Goal: Find specific page/section: Find specific page/section

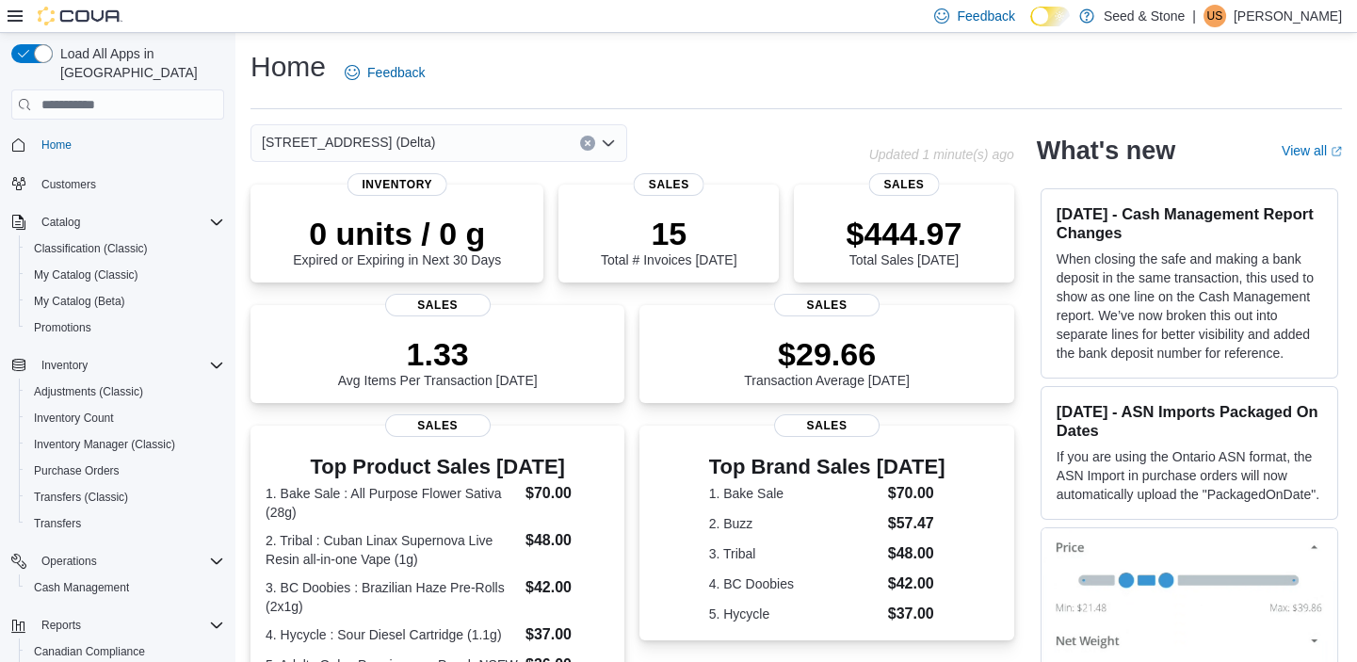
click at [609, 138] on icon "Open list of options" at bounding box center [608, 143] width 15 height 15
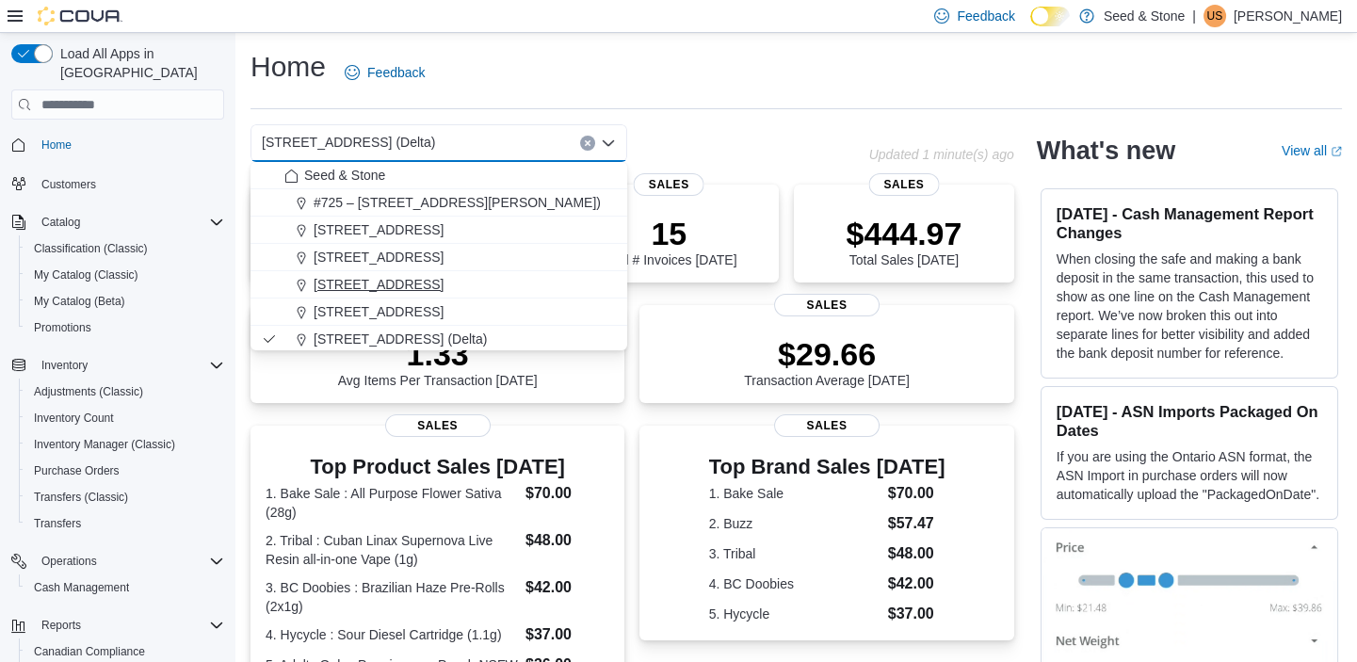
click at [386, 281] on span "[STREET_ADDRESS]" at bounding box center [379, 284] width 130 height 19
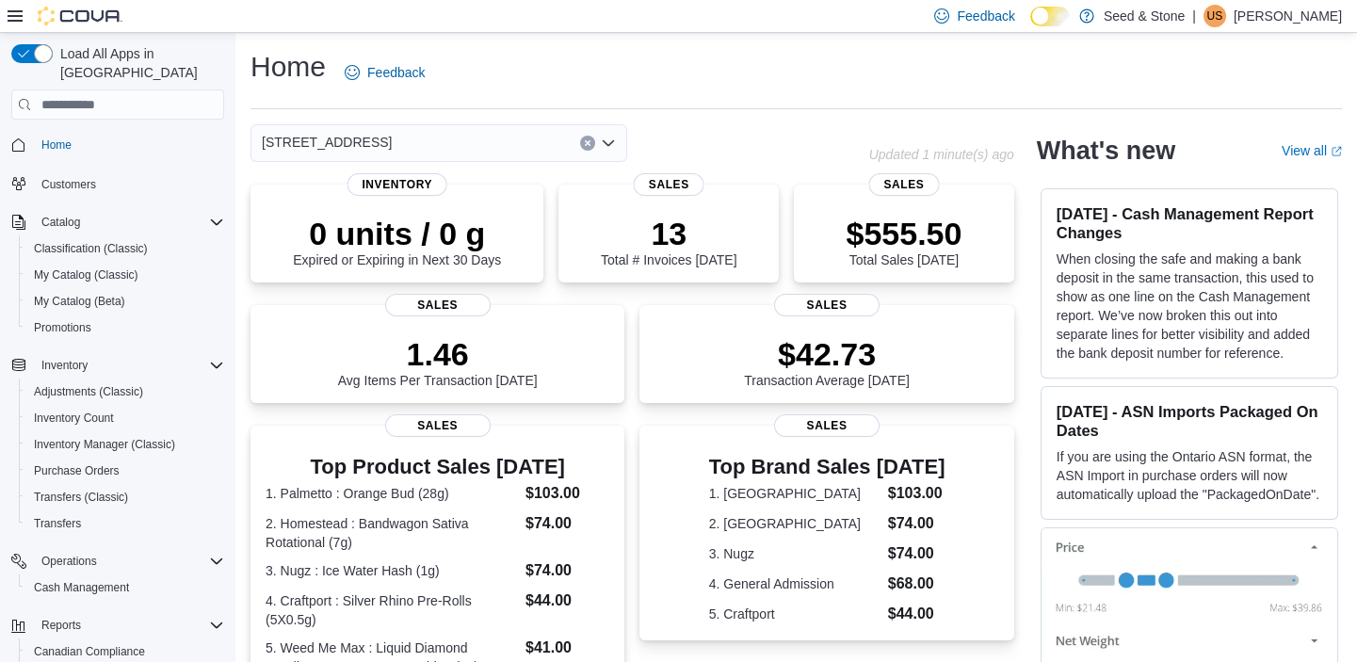
click at [608, 140] on icon "Open list of options" at bounding box center [608, 143] width 15 height 15
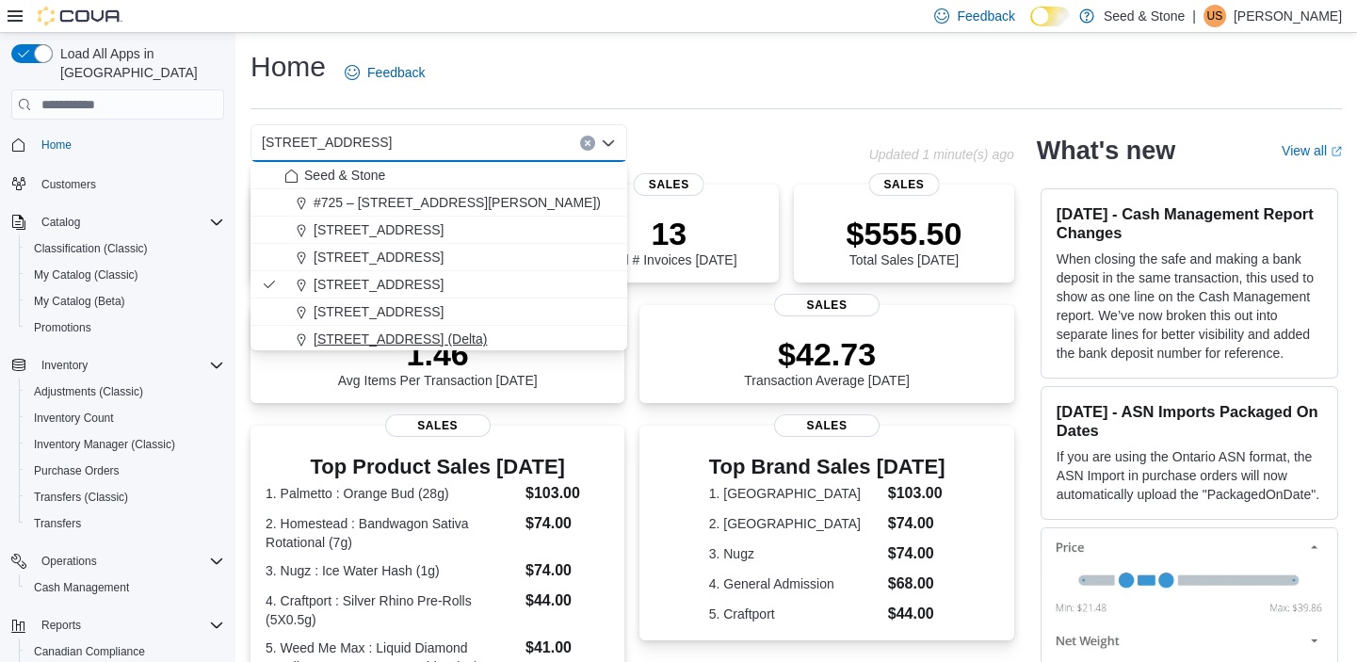
click at [423, 330] on span "[STREET_ADDRESS] (Delta)" at bounding box center [400, 339] width 173 height 19
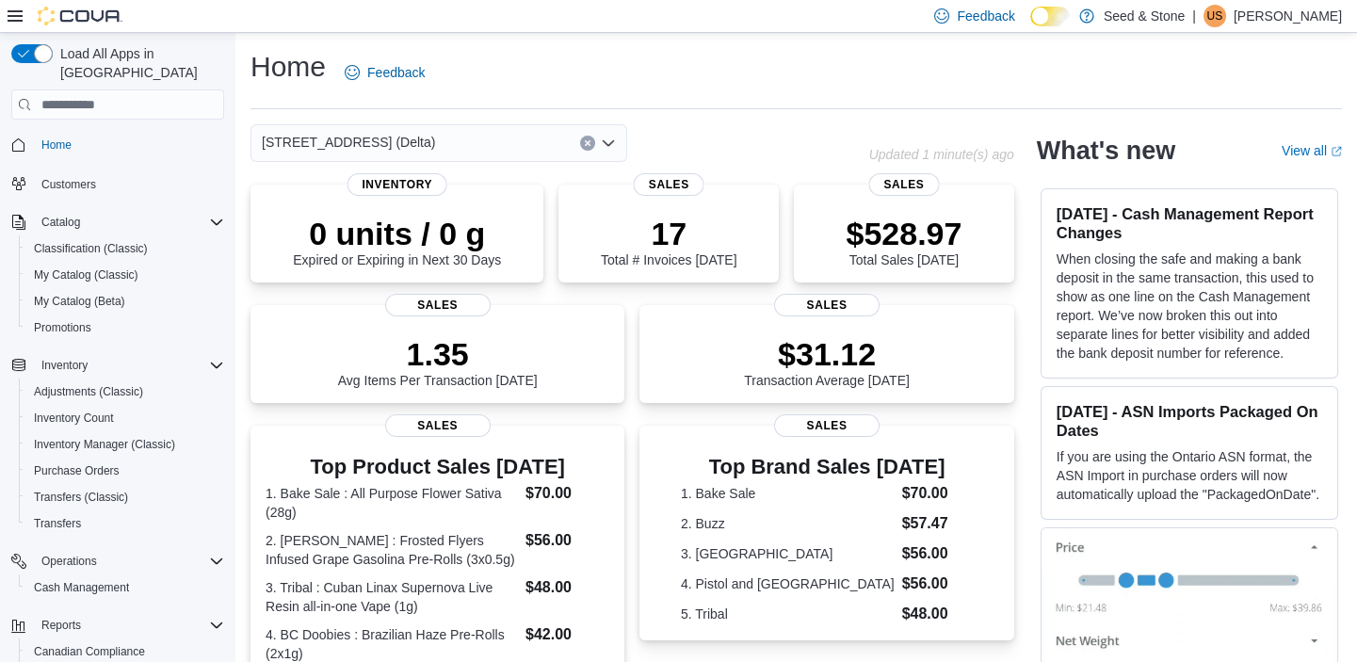
click at [607, 141] on icon "Open list of options" at bounding box center [608, 143] width 15 height 15
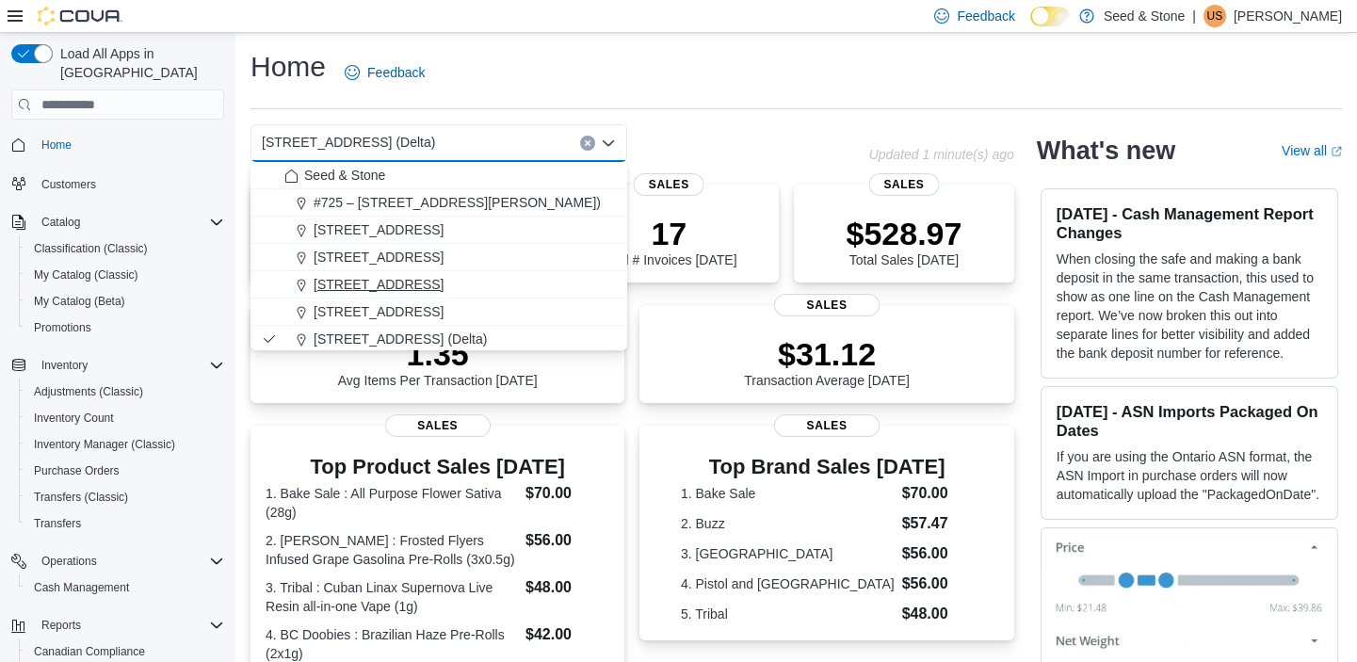
click at [489, 275] on div "[STREET_ADDRESS]" at bounding box center [449, 284] width 331 height 19
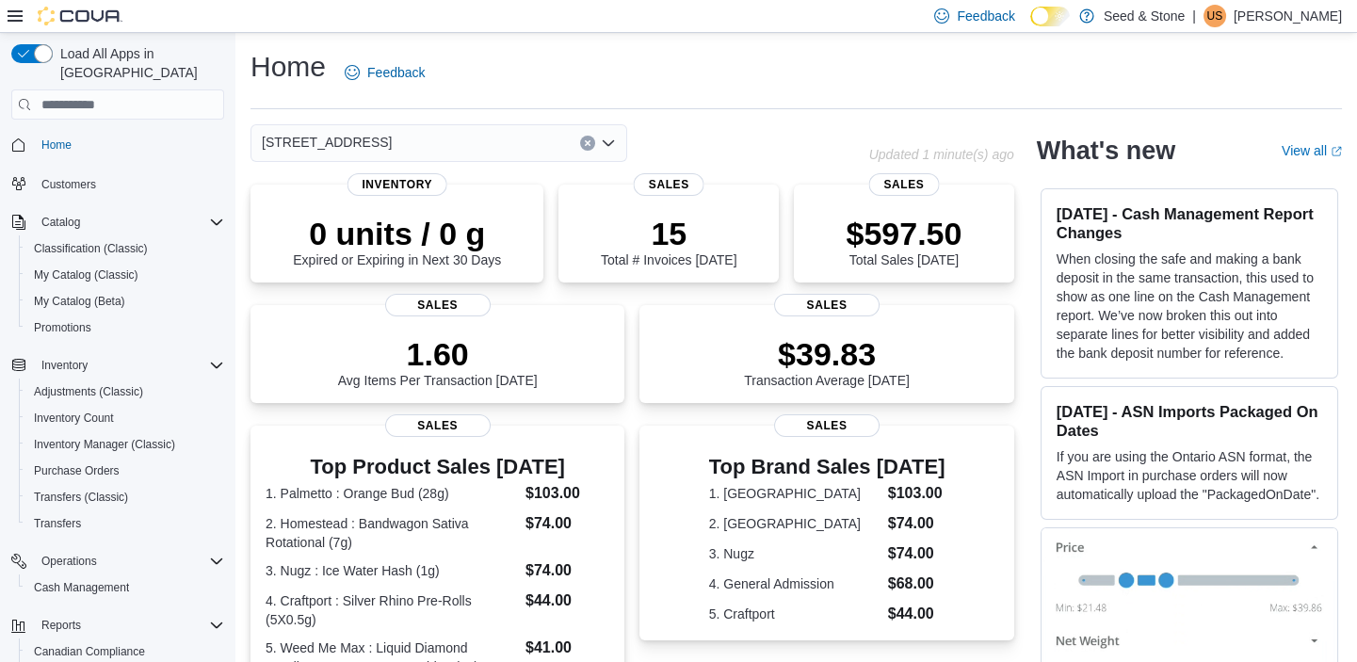
click at [612, 141] on icon "Open list of options" at bounding box center [608, 143] width 11 height 6
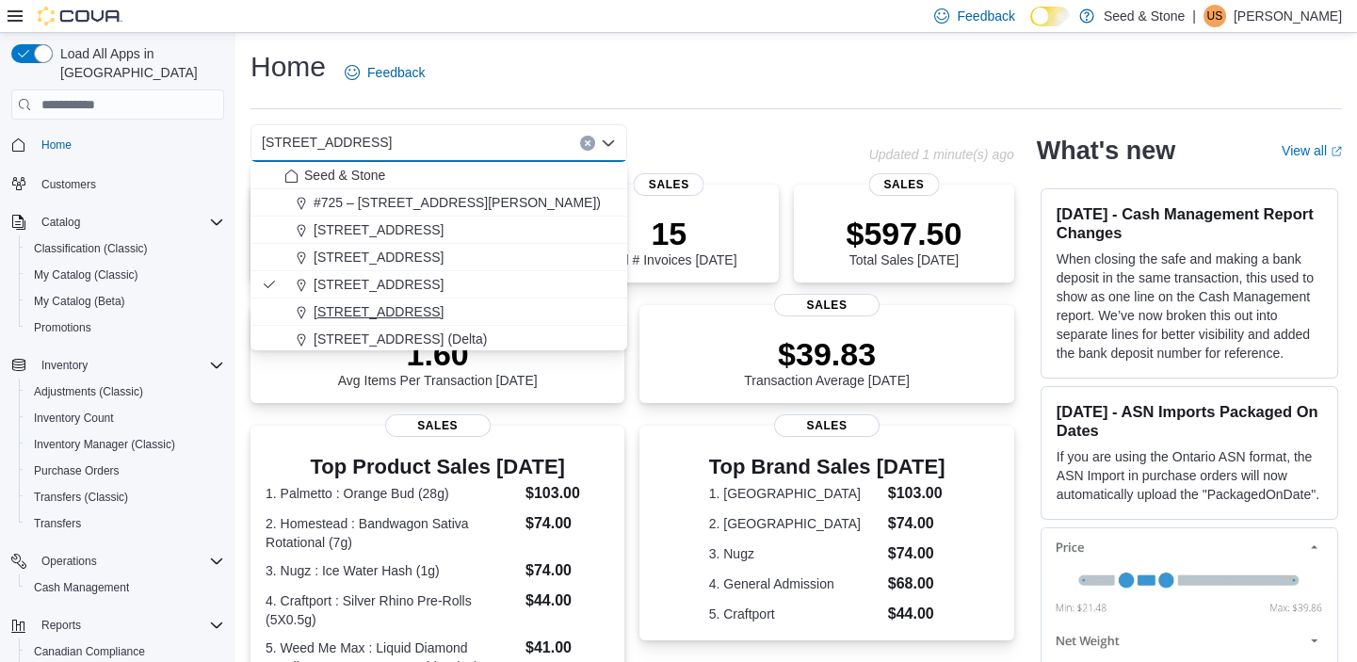
click at [432, 315] on span "[STREET_ADDRESS]" at bounding box center [379, 311] width 130 height 19
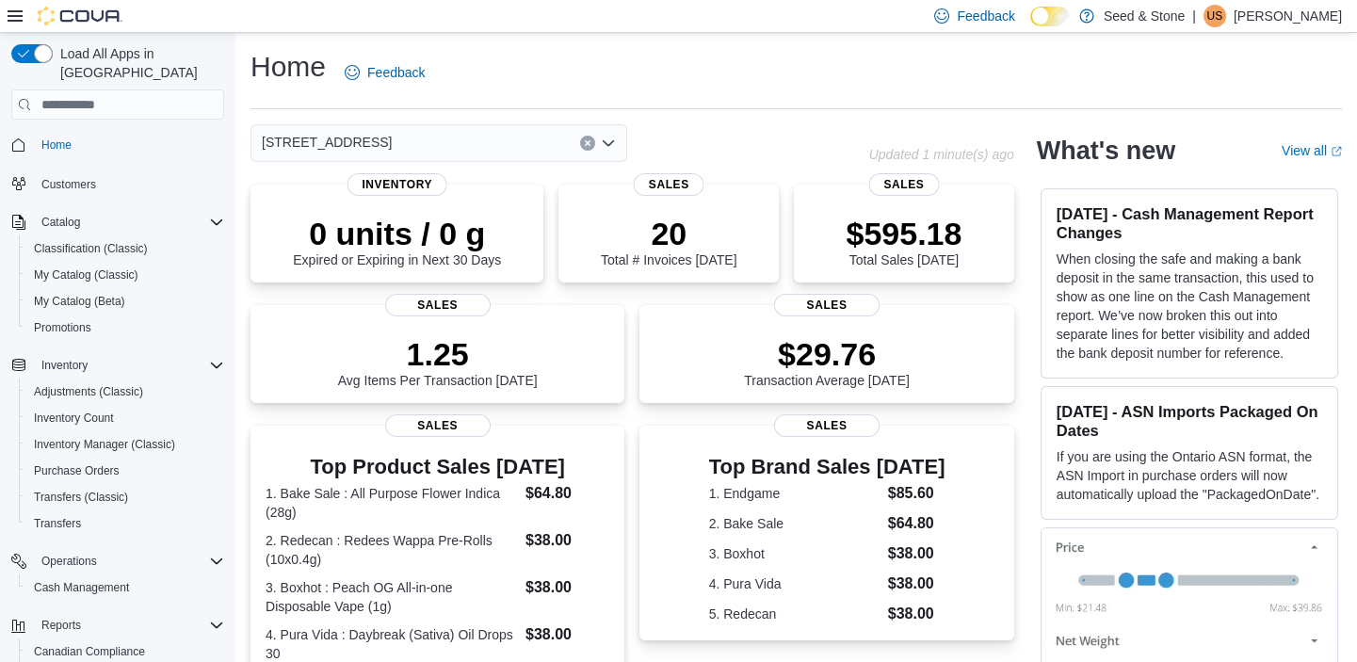
click at [612, 141] on icon "Open list of options" at bounding box center [608, 143] width 11 height 6
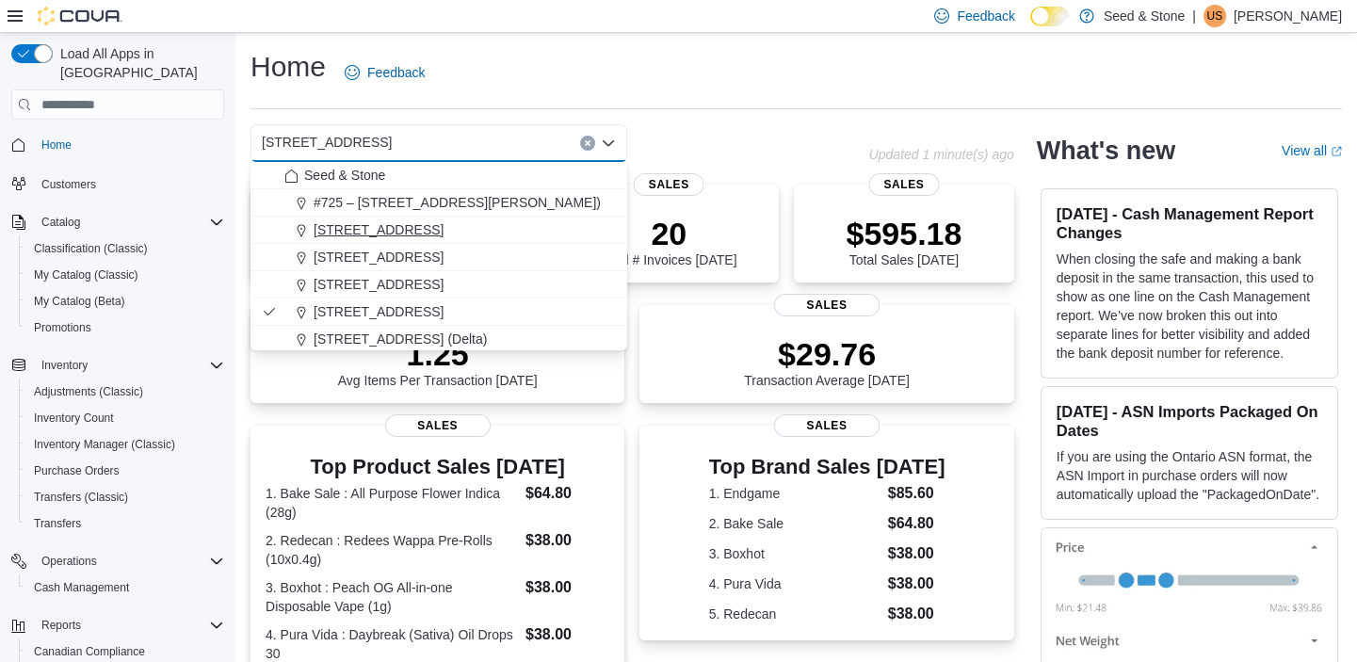
click at [470, 230] on div "[STREET_ADDRESS]" at bounding box center [449, 229] width 331 height 19
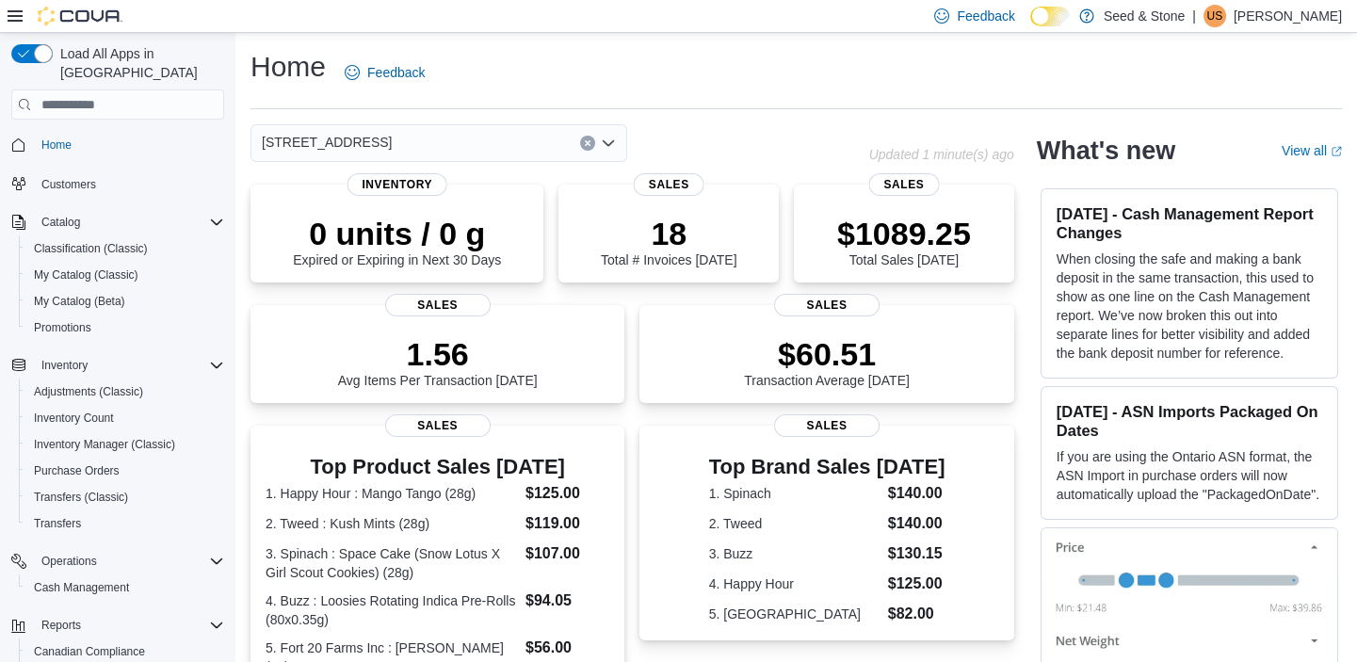
click at [609, 143] on icon "Open list of options" at bounding box center [608, 143] width 11 height 6
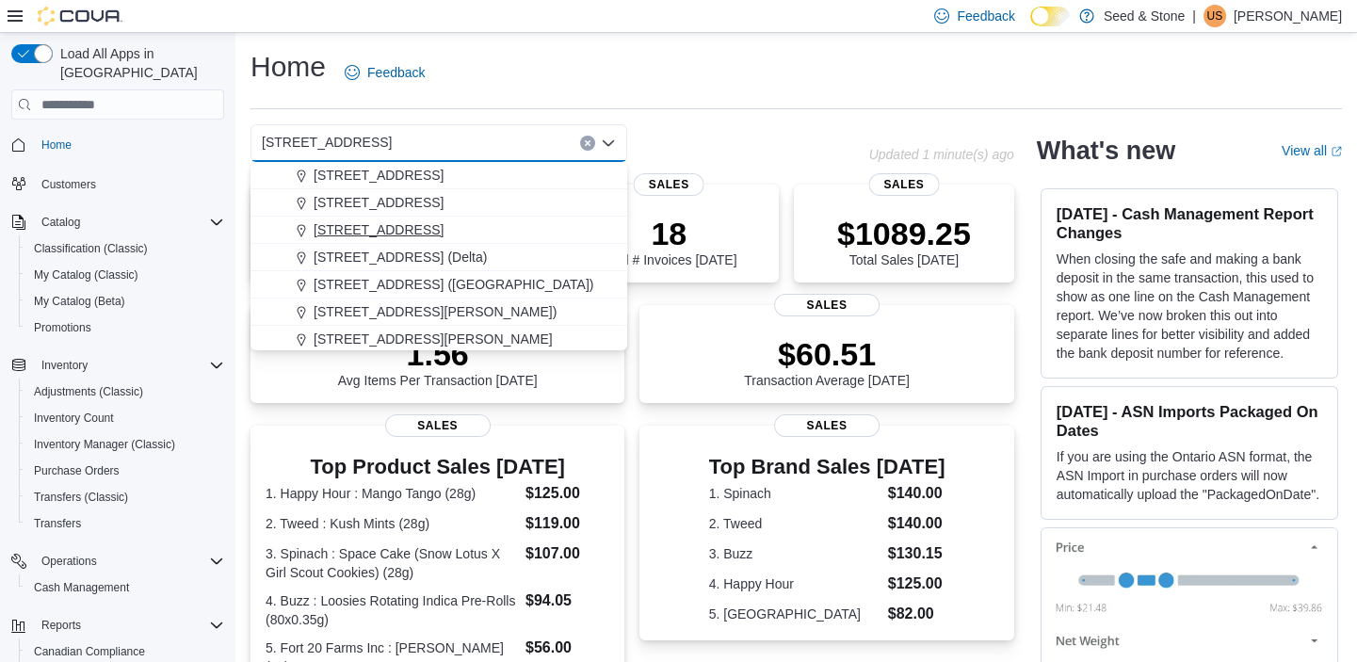
scroll to position [85, 0]
click at [440, 279] on span "[STREET_ADDRESS] ([GEOGRAPHIC_DATA])" at bounding box center [454, 281] width 280 height 19
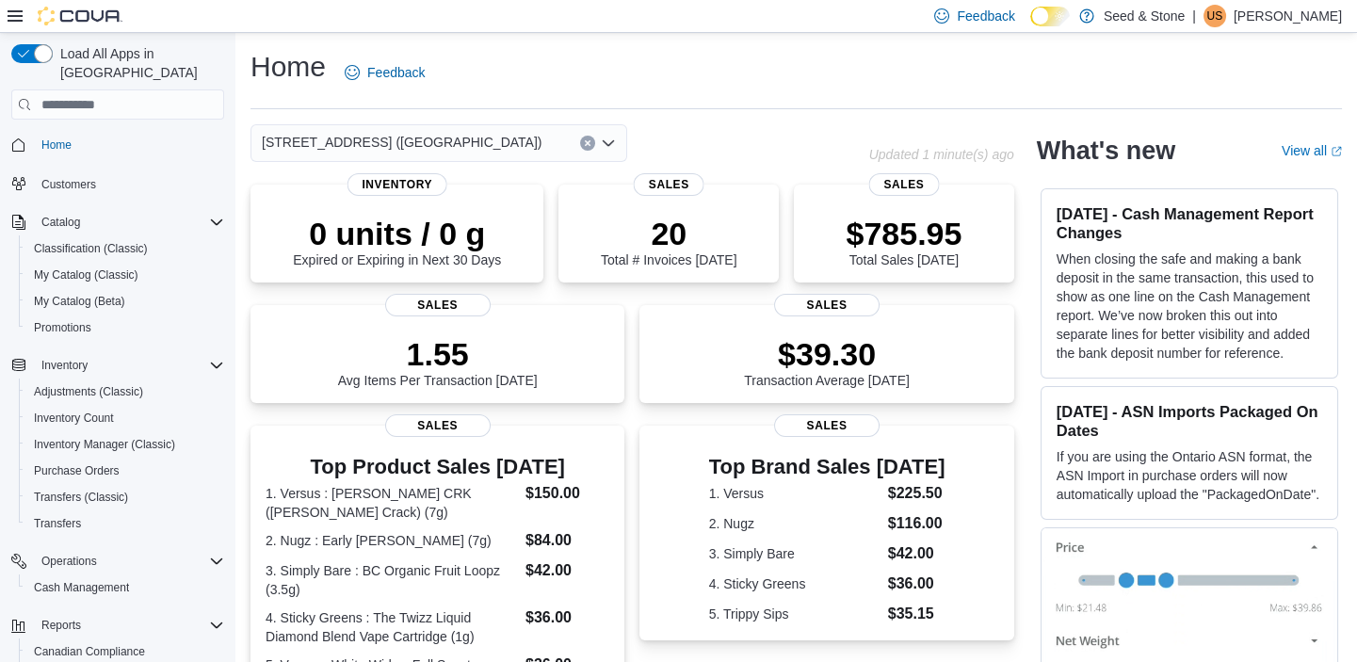
click at [610, 141] on icon "Open list of options" at bounding box center [608, 143] width 15 height 15
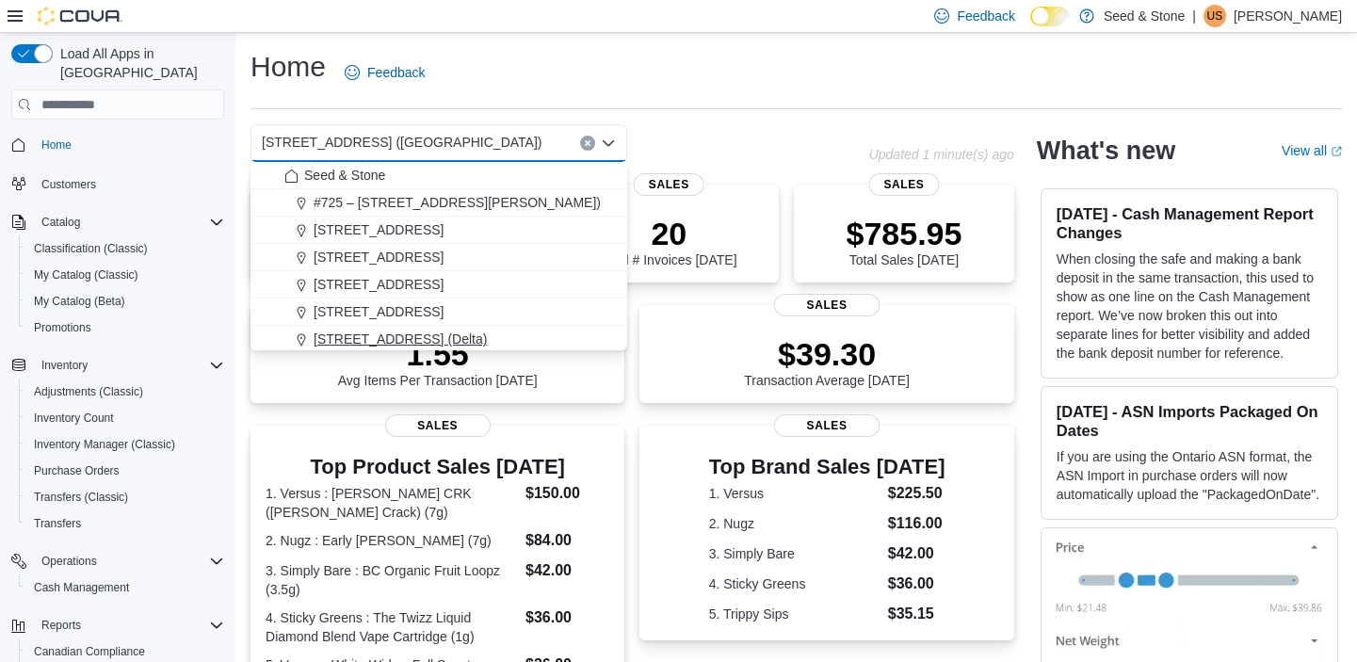
click at [432, 331] on span "[STREET_ADDRESS] (Delta)" at bounding box center [400, 339] width 173 height 19
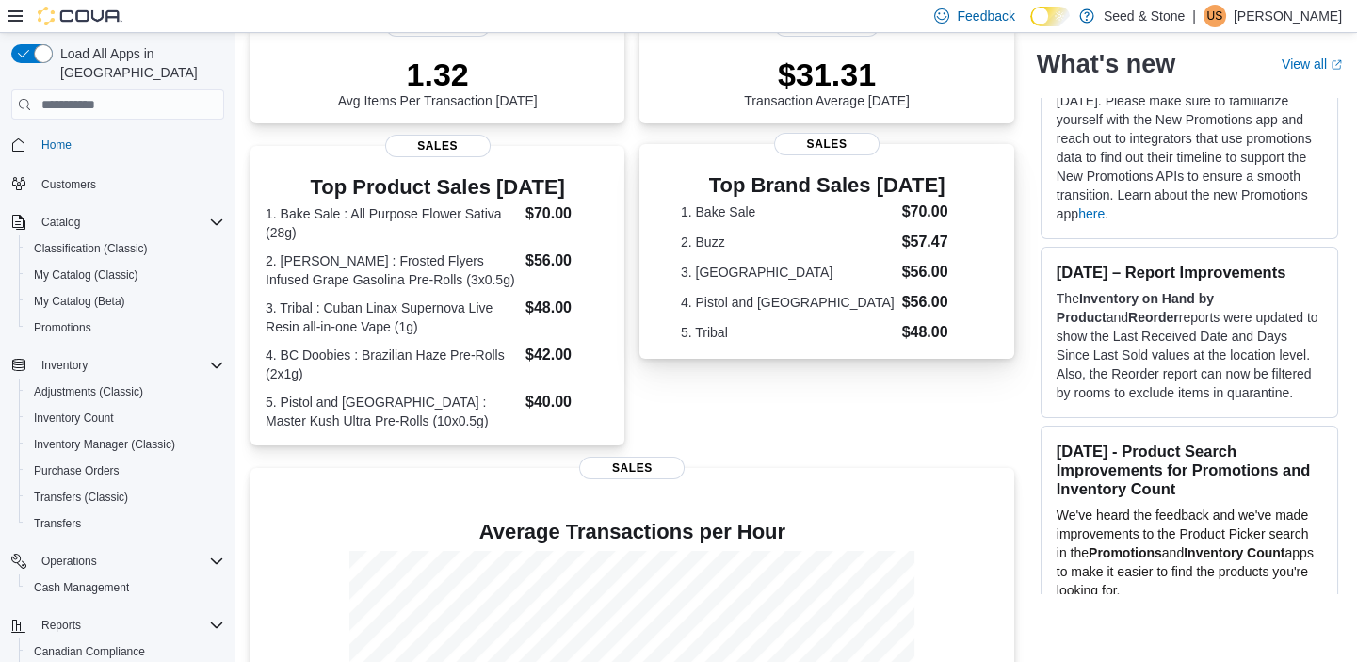
scroll to position [0, 0]
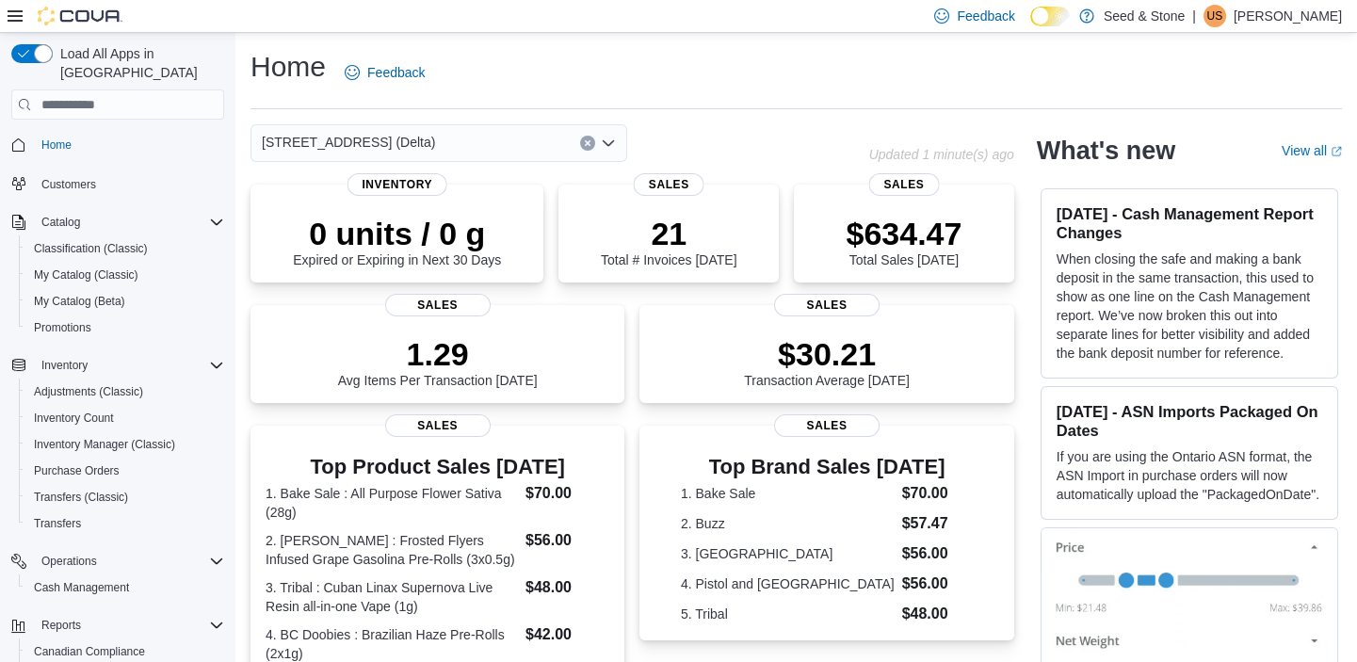
click at [612, 138] on icon "Open list of options" at bounding box center [608, 143] width 15 height 15
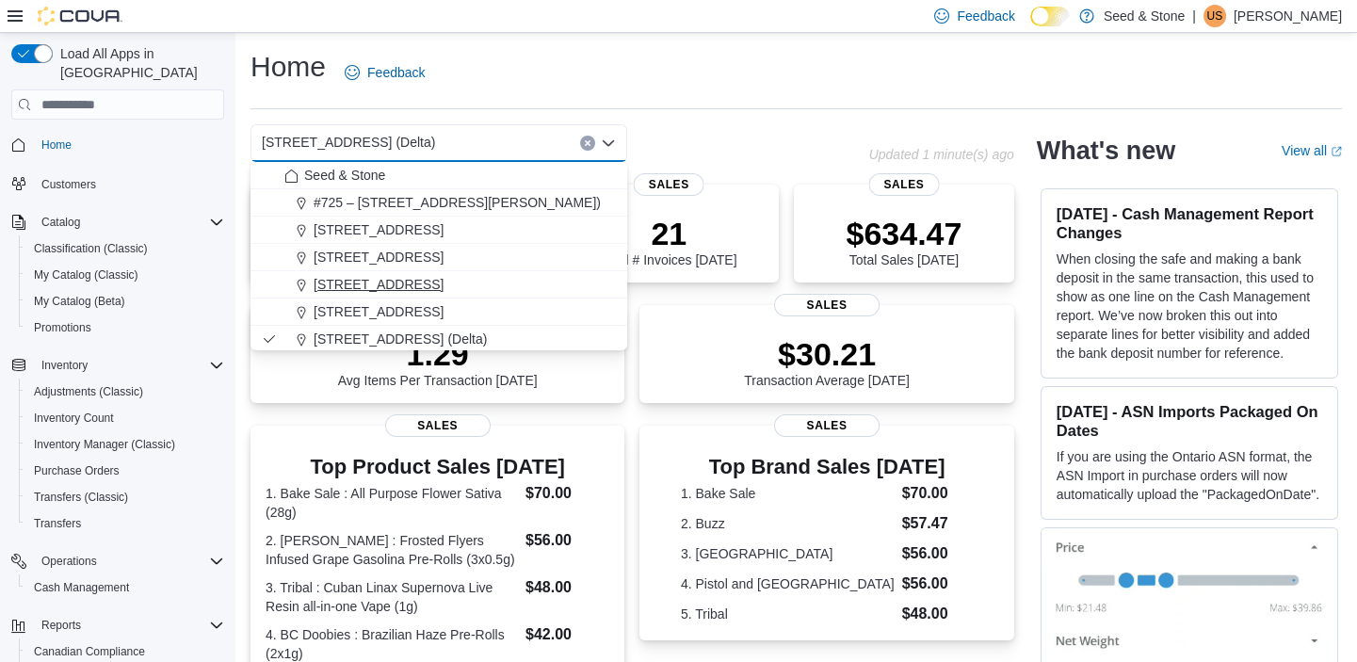
click at [444, 282] on span "[STREET_ADDRESS]" at bounding box center [379, 284] width 130 height 19
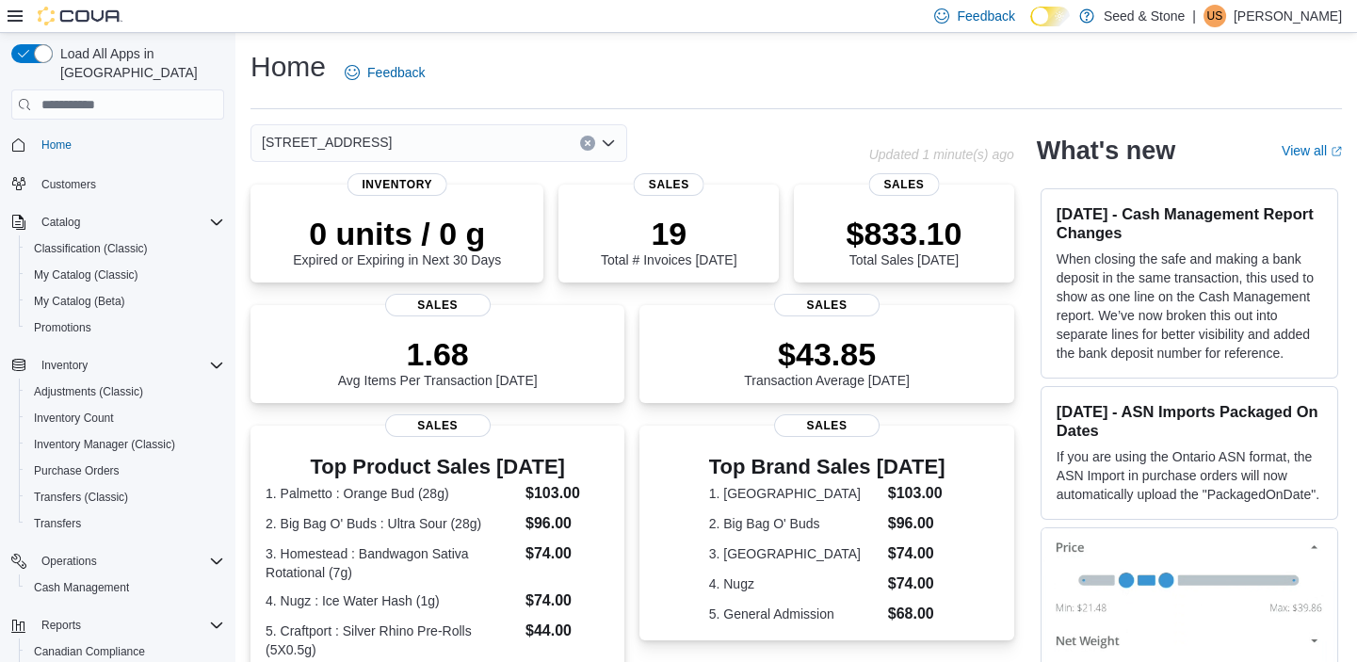
click at [602, 139] on icon "Open list of options" at bounding box center [608, 143] width 15 height 15
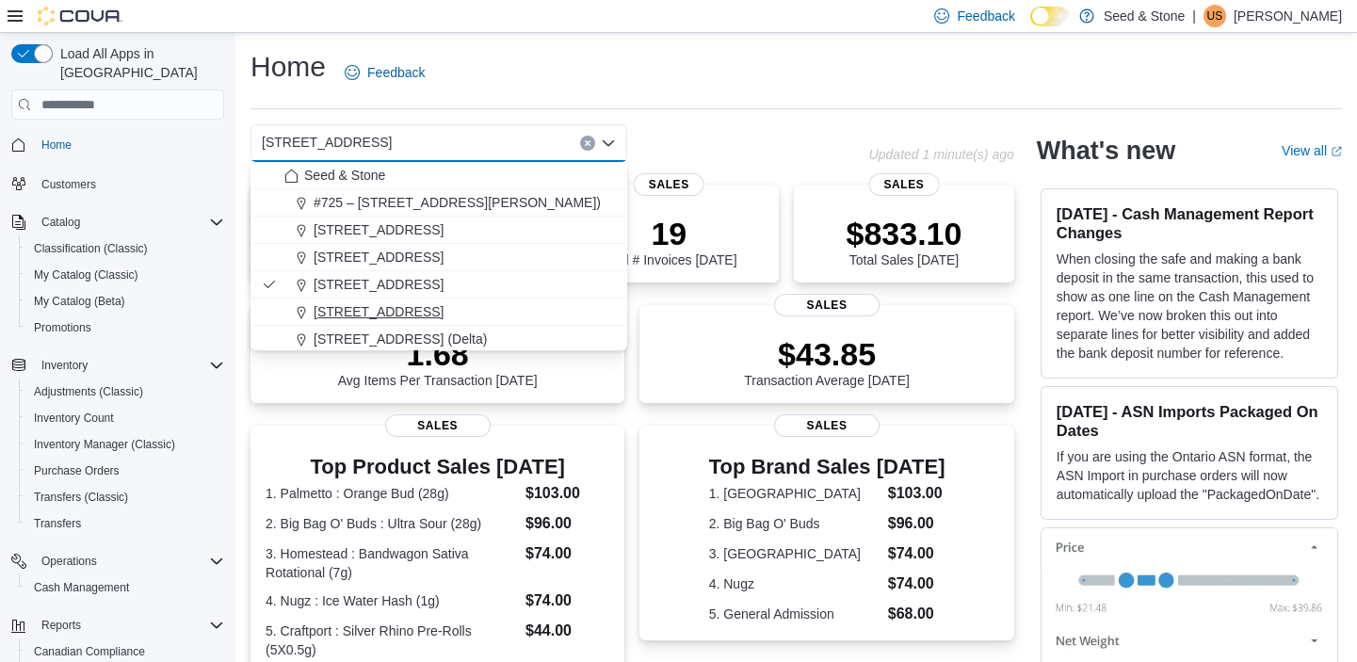
click at [444, 307] on span "[STREET_ADDRESS]" at bounding box center [379, 311] width 130 height 19
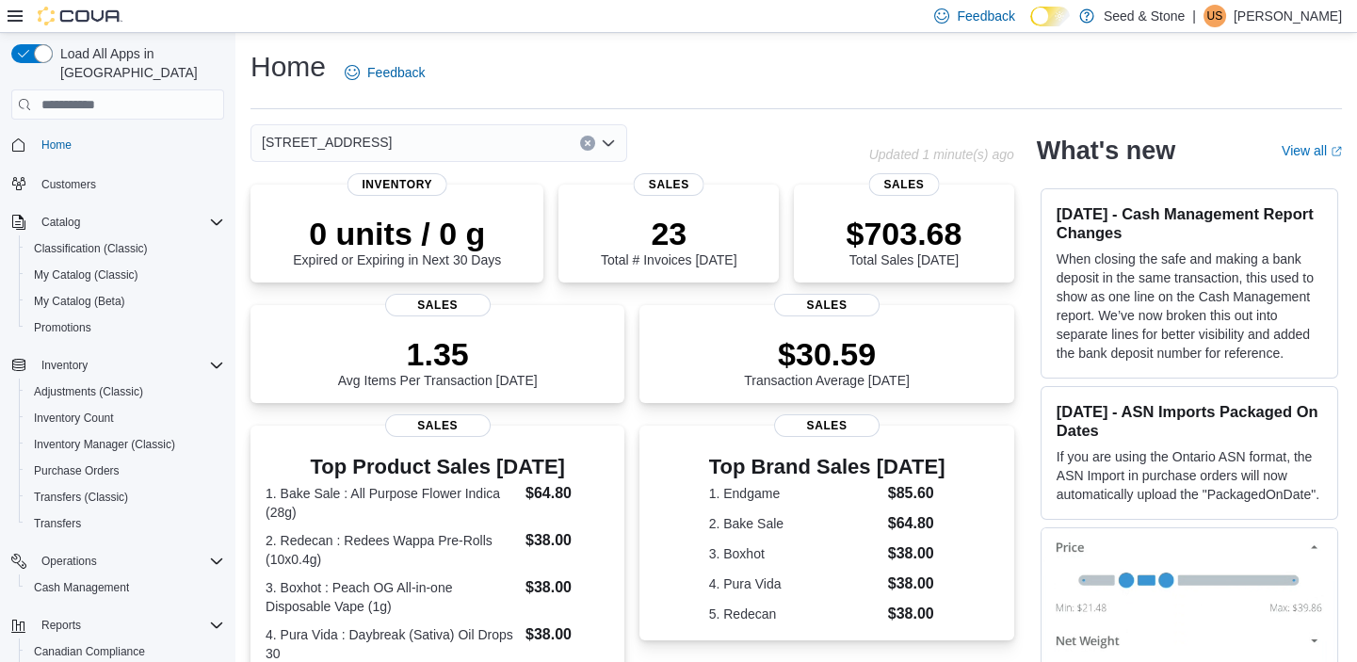
click at [608, 140] on icon "Open list of options" at bounding box center [608, 143] width 15 height 15
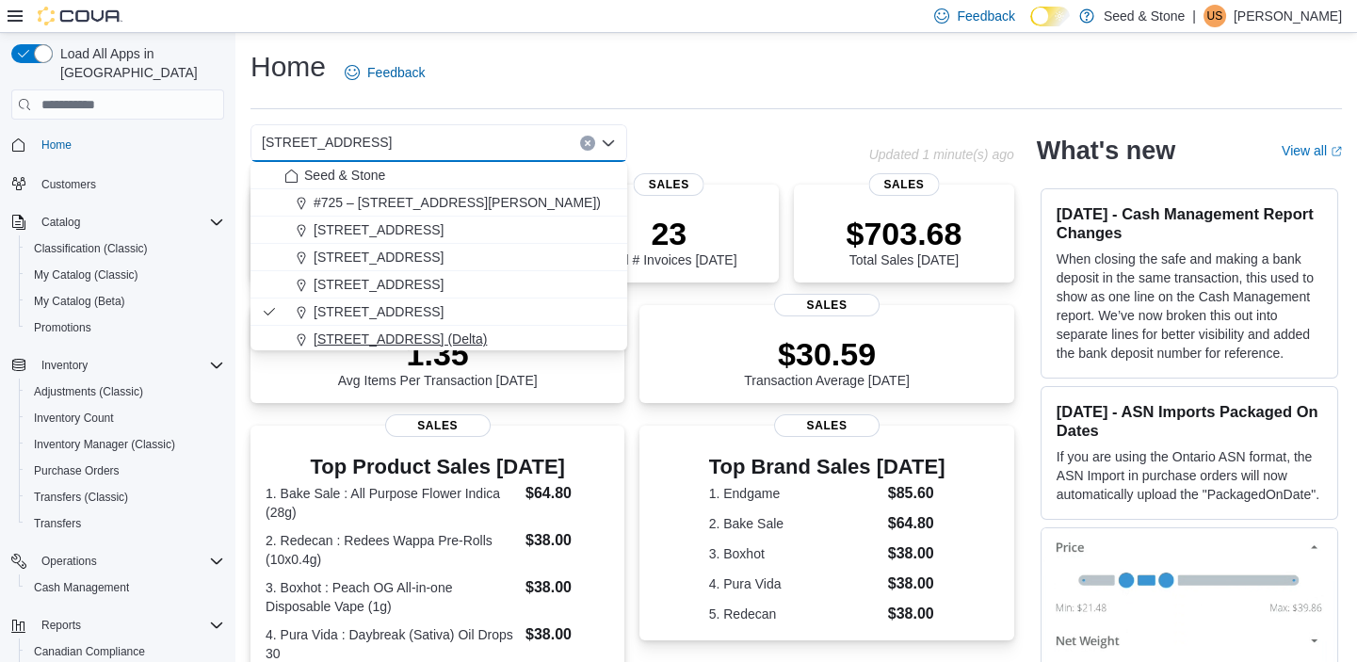
click at [425, 331] on span "[STREET_ADDRESS] (Delta)" at bounding box center [400, 339] width 173 height 19
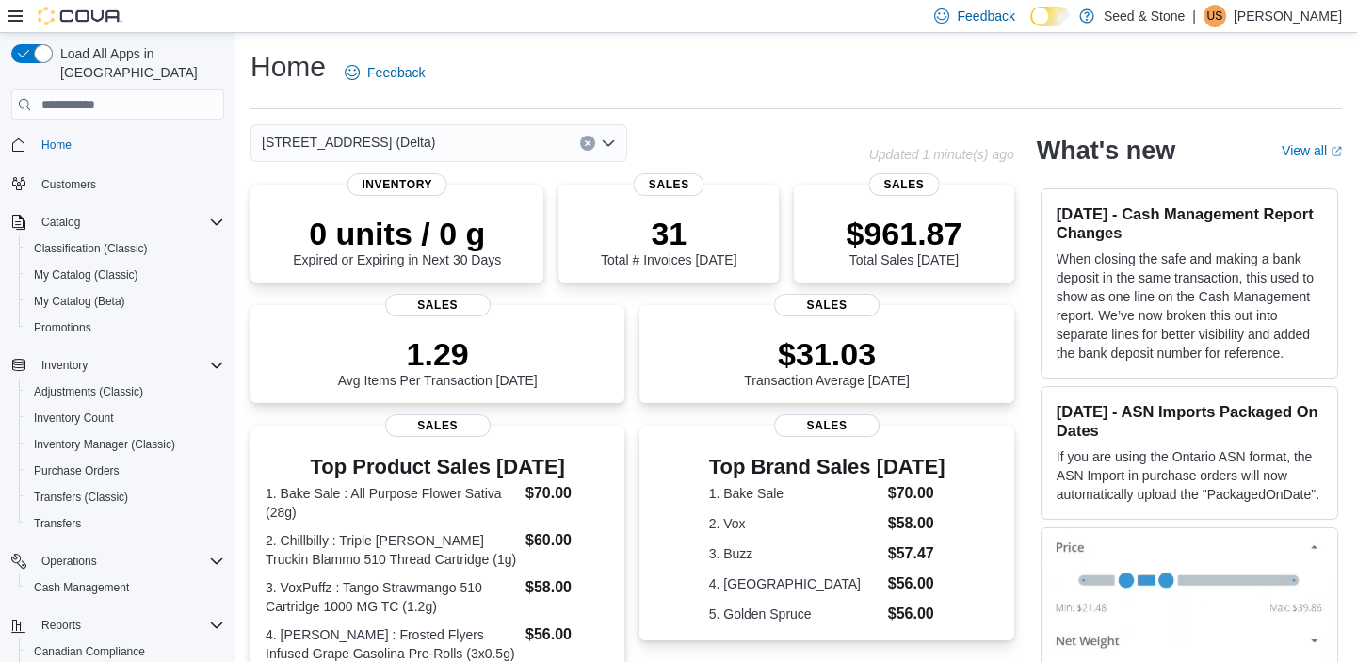
click at [606, 139] on icon "Open list of options" at bounding box center [608, 143] width 15 height 15
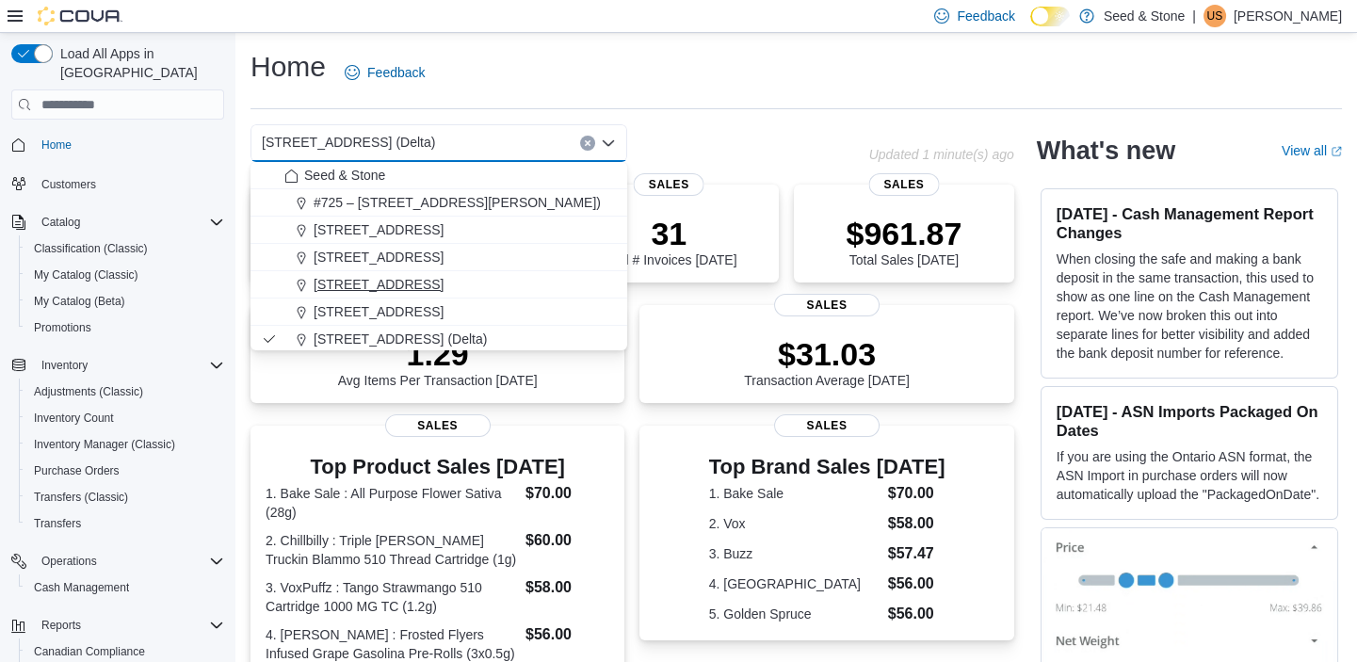
click at [443, 282] on span "[STREET_ADDRESS]" at bounding box center [379, 284] width 130 height 19
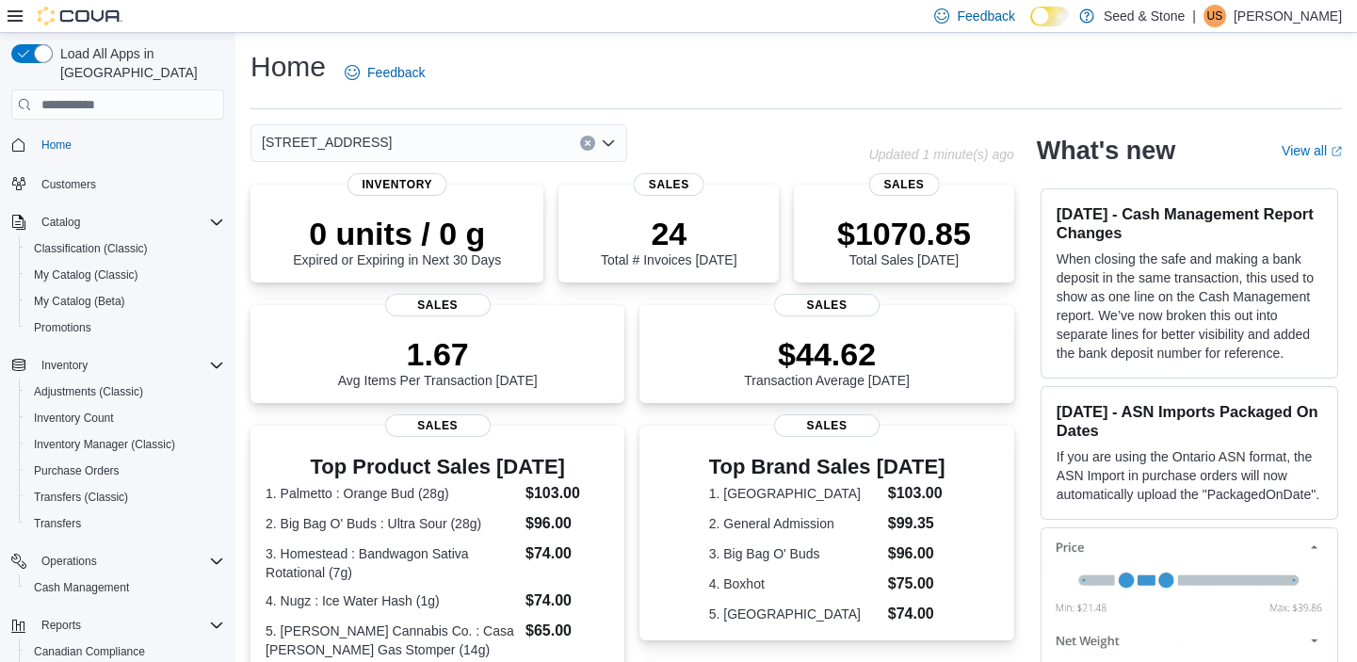
click at [609, 141] on icon "Open list of options" at bounding box center [608, 143] width 15 height 15
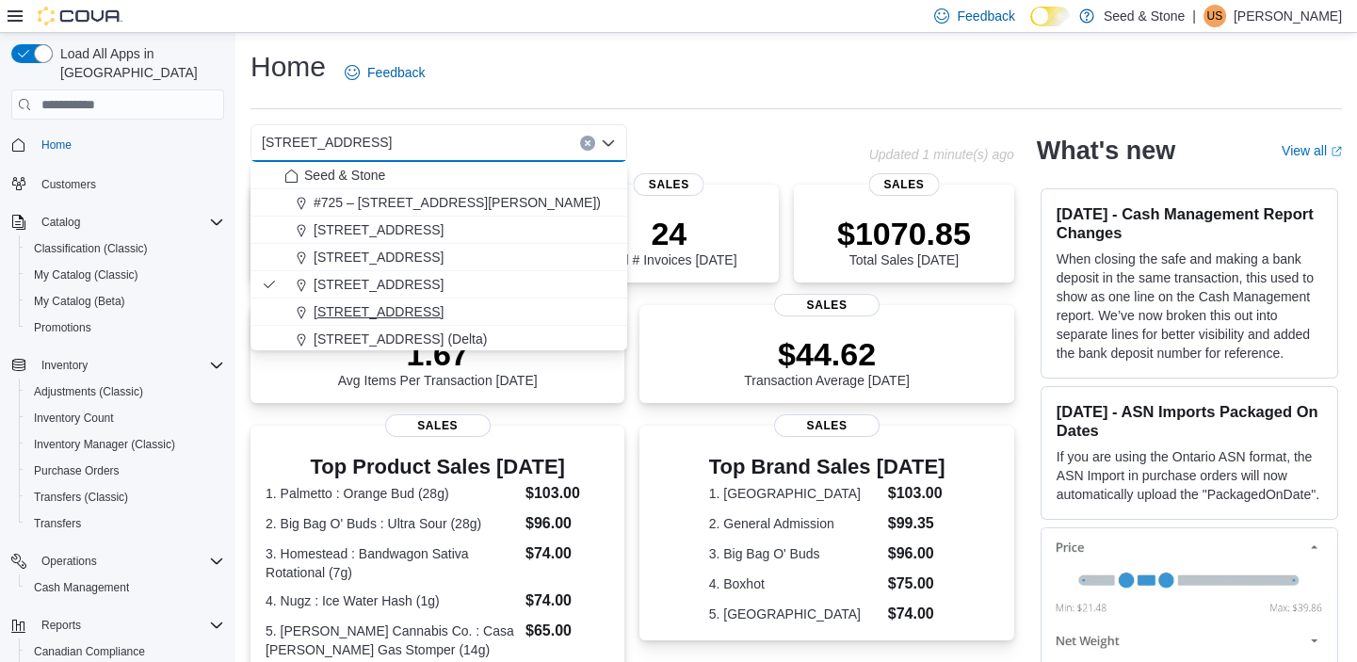
click at [444, 306] on span "[STREET_ADDRESS]" at bounding box center [379, 311] width 130 height 19
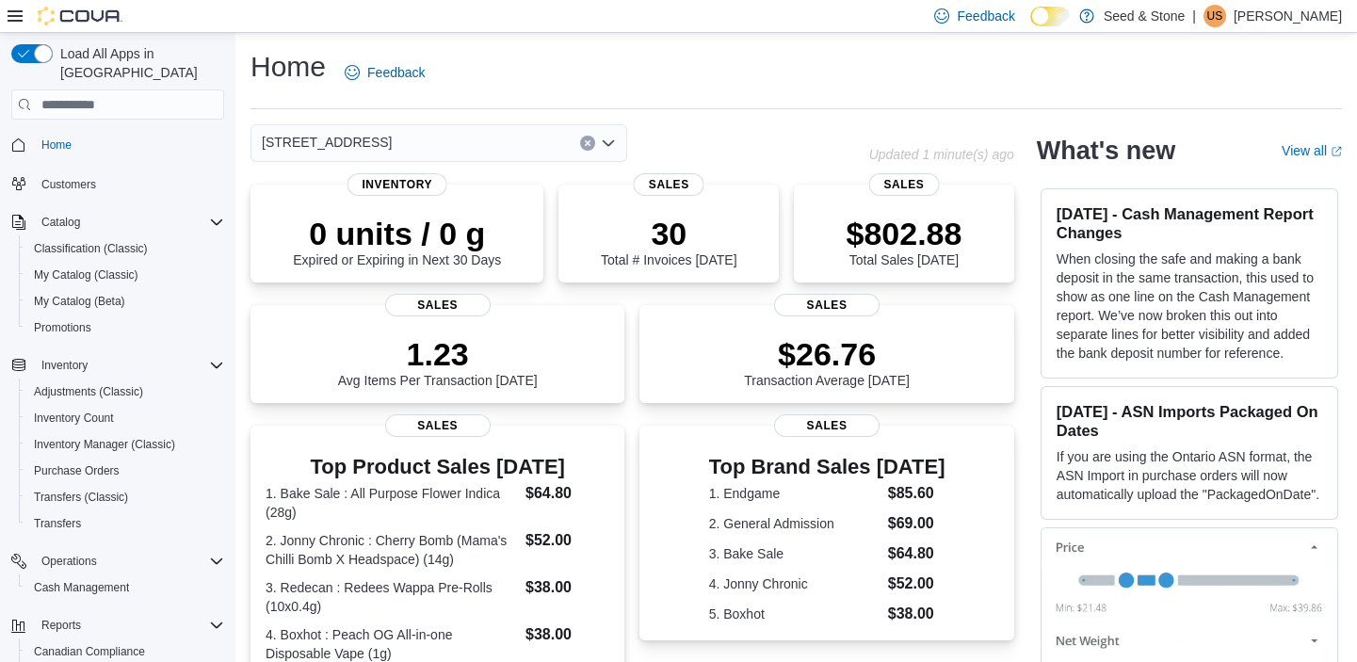
click at [607, 142] on icon "Open list of options" at bounding box center [608, 143] width 15 height 15
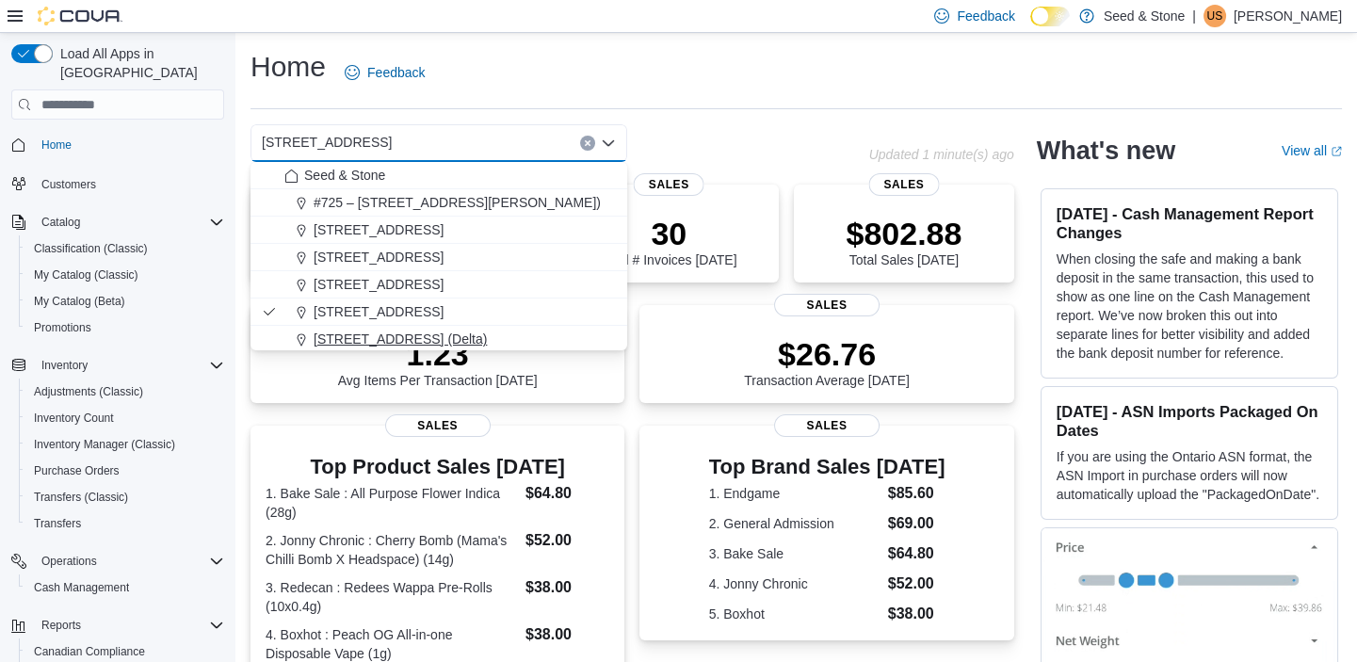
click at [446, 330] on span "[STREET_ADDRESS] (Delta)" at bounding box center [400, 339] width 173 height 19
